Goal: Book appointment/travel/reservation

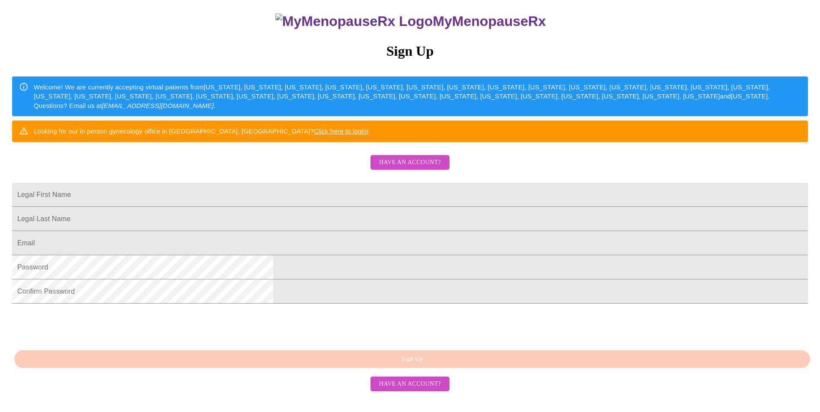
click at [420, 168] on span "Have an account?" at bounding box center [410, 162] width 62 height 11
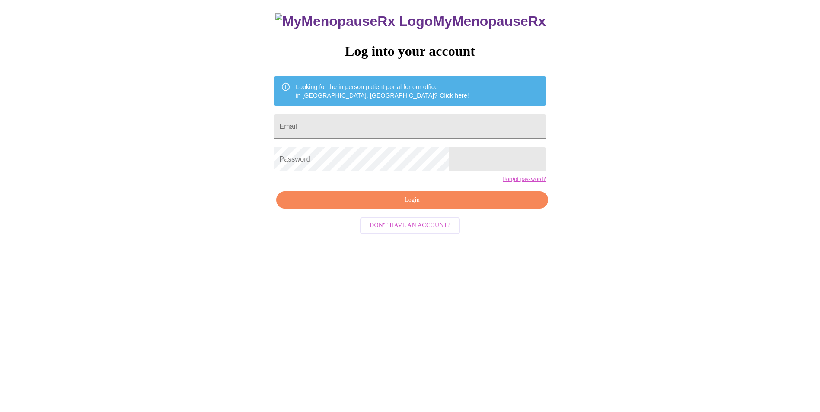
scroll to position [9, 0]
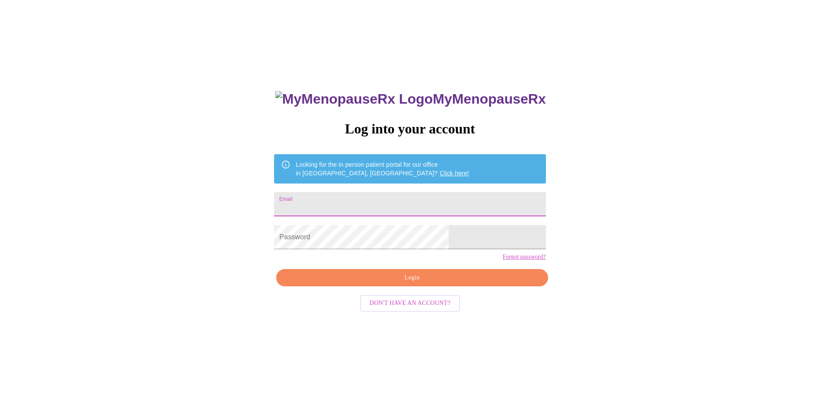
click at [414, 201] on input "Email" at bounding box center [410, 204] width 272 height 24
type input "[EMAIL_ADDRESS][DOMAIN_NAME]"
click at [427, 284] on span "Login" at bounding box center [412, 278] width 252 height 11
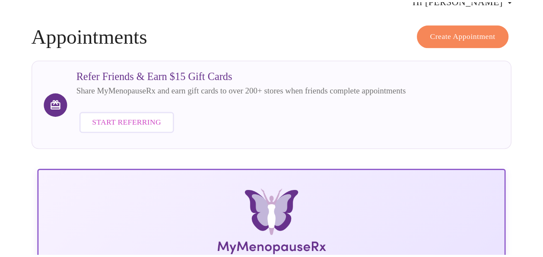
scroll to position [61, 0]
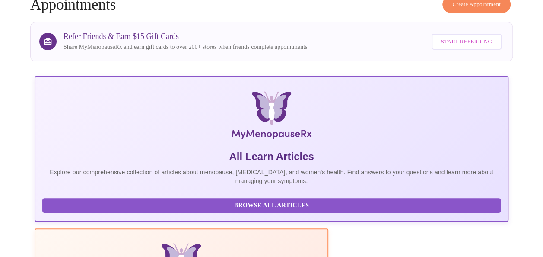
click at [358, 3] on h4 "Create Appointment Appointments" at bounding box center [271, 4] width 483 height 17
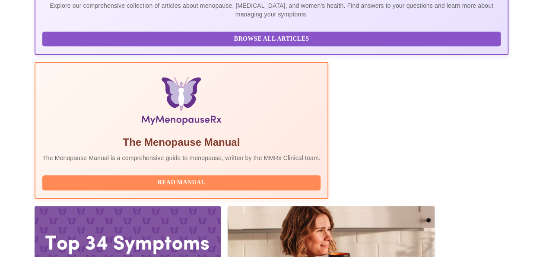
scroll to position [227, 0]
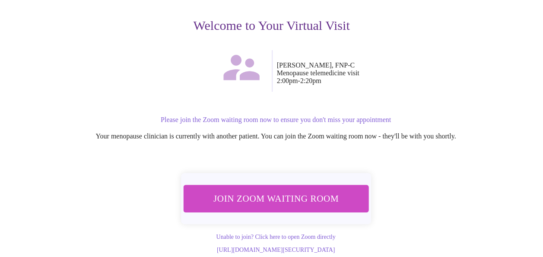
scroll to position [115, 0]
click at [320, 190] on span "Join Zoom Waiting Room" at bounding box center [276, 198] width 166 height 16
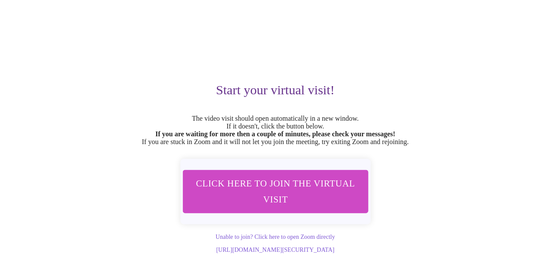
scroll to position [0, 0]
